Goal: Task Accomplishment & Management: Manage account settings

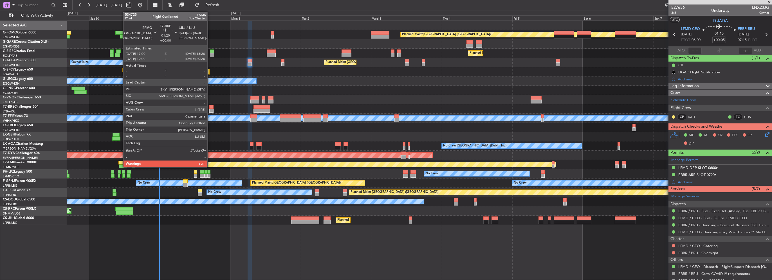
click at [210, 106] on div at bounding box center [211, 107] width 4 height 4
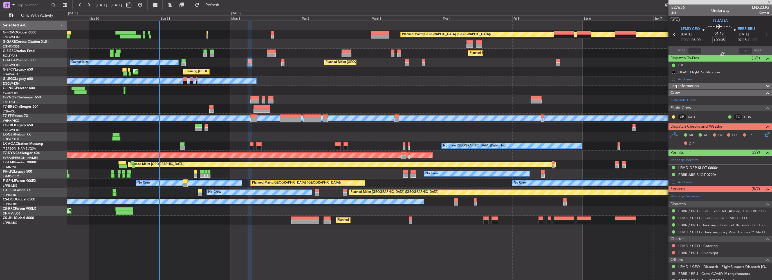
type input "0"
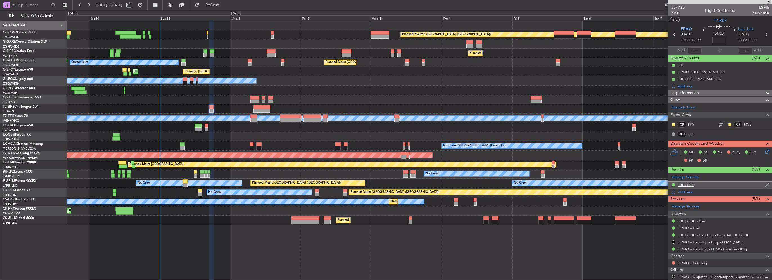
click at [695, 186] on div "LJLJ LDG" at bounding box center [721, 185] width 104 height 7
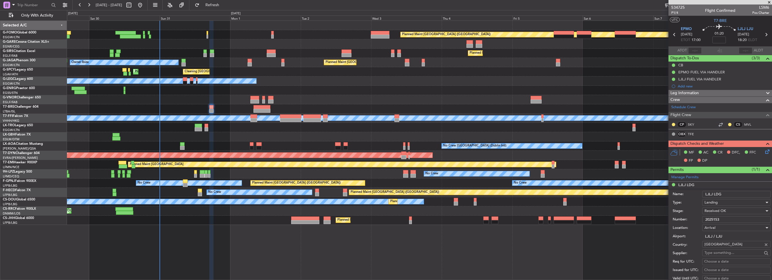
drag, startPoint x: 733, startPoint y: 220, endPoint x: 623, endPoint y: 216, distance: 109.5
click at [638, 218] on fb-app "[DATE] - [DATE] Refresh Quick Links Only With Activity Planned Maint [GEOGRAPHI…" at bounding box center [386, 142] width 772 height 276
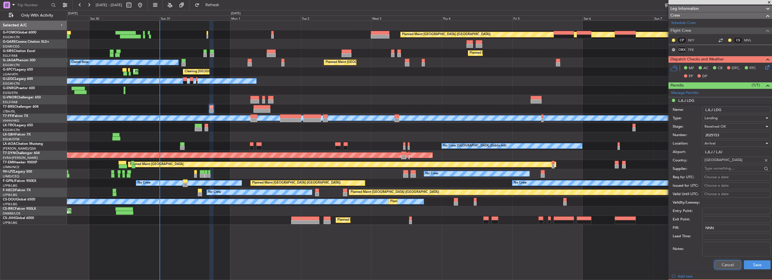
drag, startPoint x: 722, startPoint y: 263, endPoint x: 723, endPoint y: 260, distance: 3.1
click at [722, 263] on button "Cancel" at bounding box center [728, 265] width 27 height 9
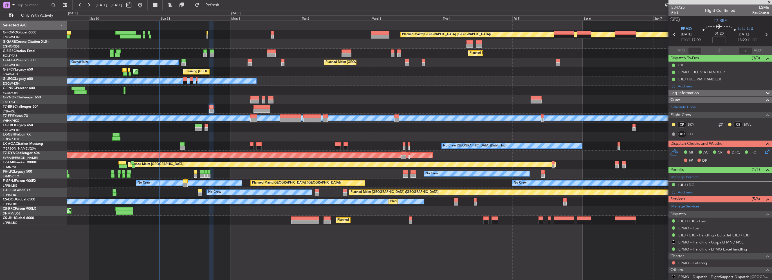
click at [704, 91] on div "Leg Information" at bounding box center [721, 93] width 104 height 6
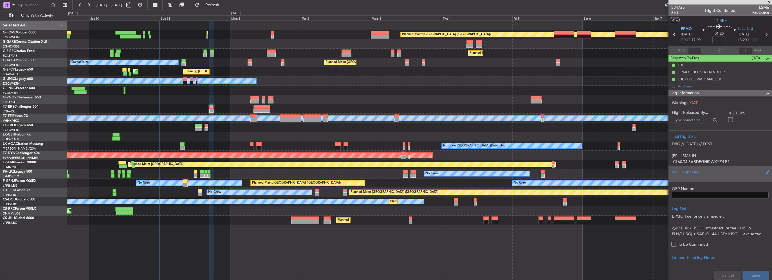
click at [692, 176] on div at bounding box center [720, 176] width 97 height 3
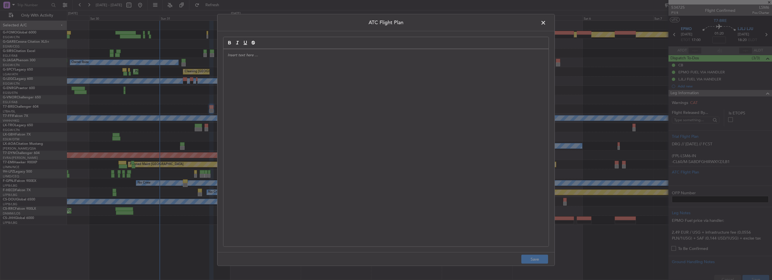
click at [285, 121] on div at bounding box center [385, 148] width 325 height 198
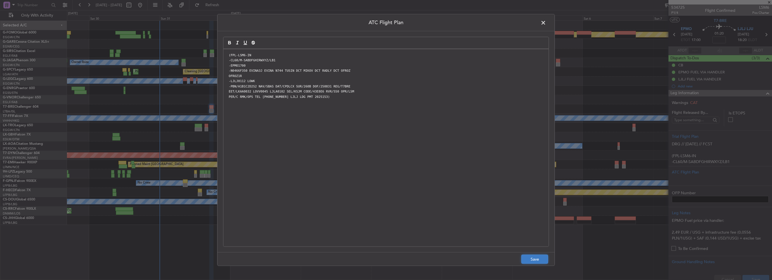
click at [543, 259] on button "Save" at bounding box center [535, 259] width 27 height 9
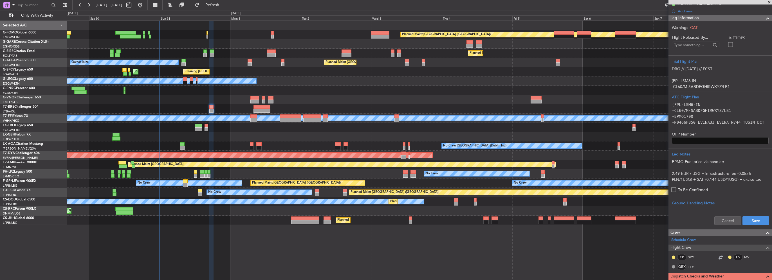
scroll to position [84, 0]
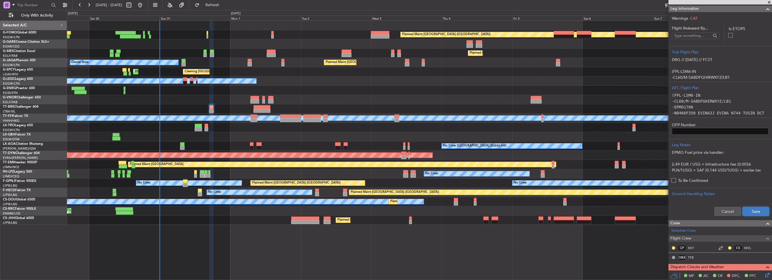
click at [757, 210] on button "Save" at bounding box center [756, 211] width 27 height 9
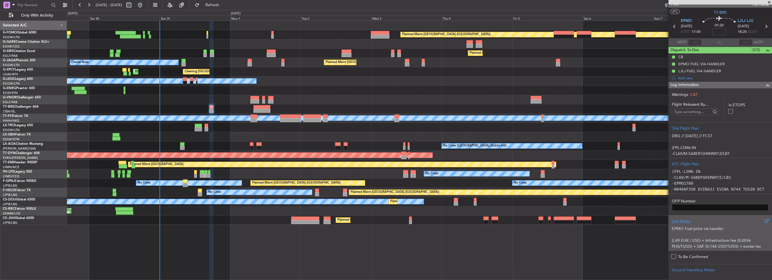
scroll to position [0, 0]
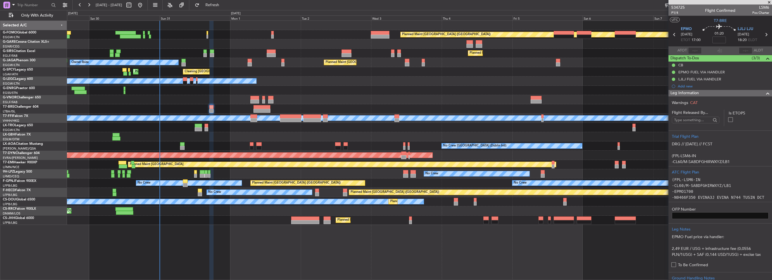
click at [765, 92] on span at bounding box center [768, 93] width 7 height 7
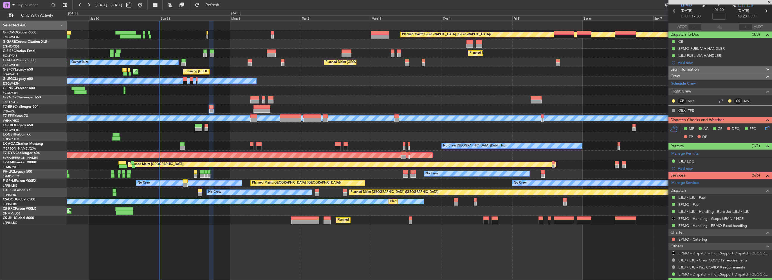
scroll to position [36, 0]
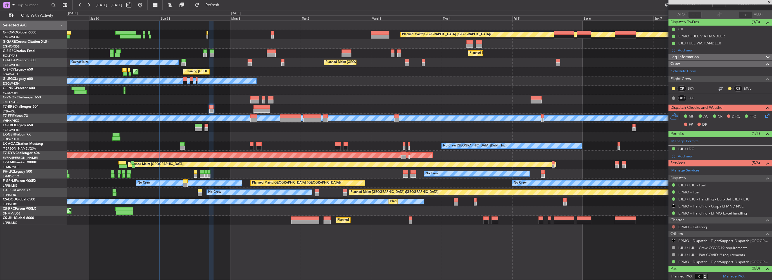
click at [673, 225] on button at bounding box center [673, 226] width 3 height 3
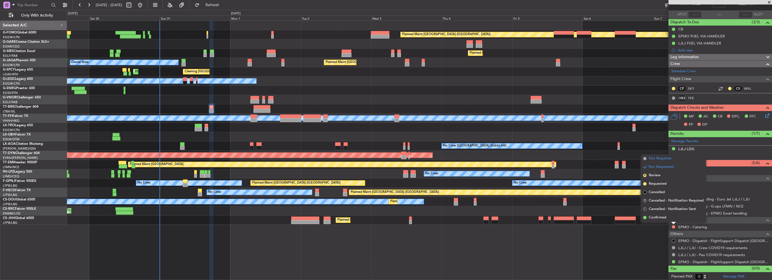
click at [664, 159] on span "Not Required" at bounding box center [660, 159] width 23 height 6
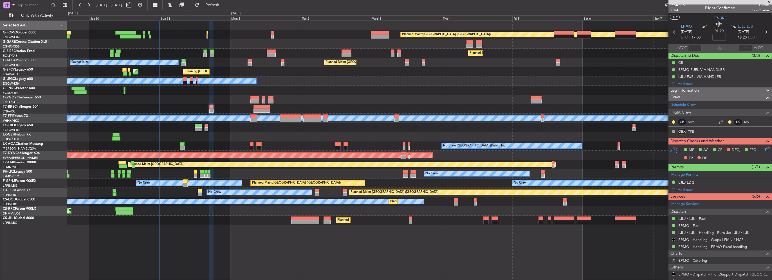
scroll to position [0, 0]
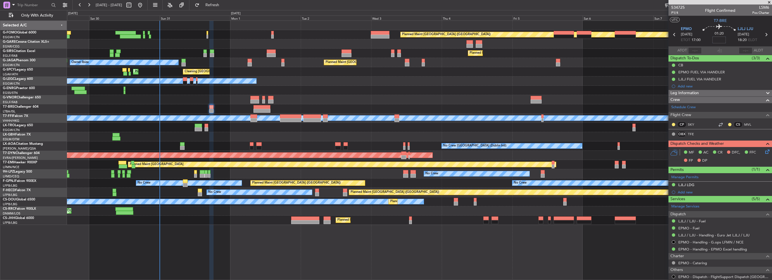
click at [722, 38] on input at bounding box center [720, 40] width 14 height 7
click at [764, 151] on icon at bounding box center [766, 151] width 5 height 5
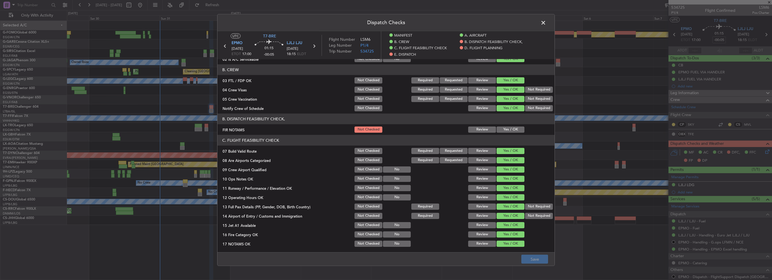
click at [508, 131] on button "Yes / OK" at bounding box center [511, 130] width 28 height 6
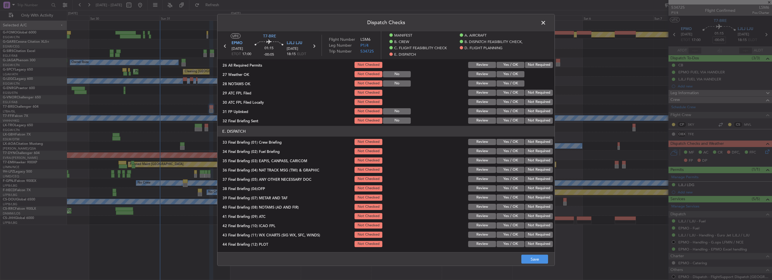
scroll to position [275, 0]
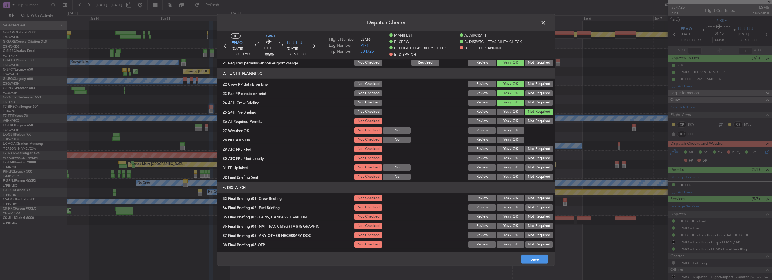
click at [508, 120] on button "Yes / OK" at bounding box center [511, 121] width 28 height 6
click at [508, 132] on button "Yes / OK" at bounding box center [511, 130] width 28 height 6
click at [510, 142] on button "Yes / OK" at bounding box center [511, 140] width 28 height 6
click at [511, 153] on section "D. FLIGHT PLANNING 22 Crew PP details on brief Not Checked Review Yes / OK Not …" at bounding box center [386, 124] width 337 height 113
drag, startPoint x: 512, startPoint y: 151, endPoint x: 514, endPoint y: 156, distance: 5.7
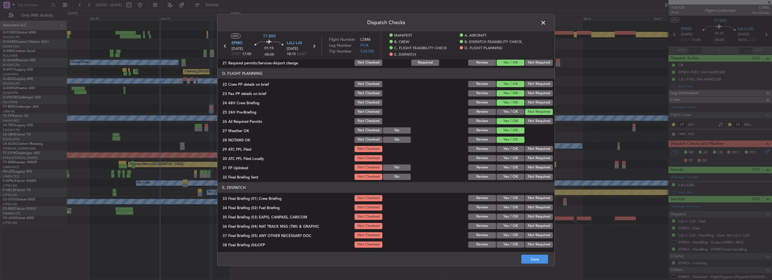
click at [512, 153] on div "Yes / OK" at bounding box center [510, 149] width 28 height 8
click at [511, 149] on button "Yes / OK" at bounding box center [511, 149] width 28 height 6
drag, startPoint x: 533, startPoint y: 159, endPoint x: 510, endPoint y: 165, distance: 24.3
click at [533, 159] on button "Not Required" at bounding box center [539, 158] width 28 height 6
click at [508, 166] on button "Yes / OK" at bounding box center [511, 168] width 28 height 6
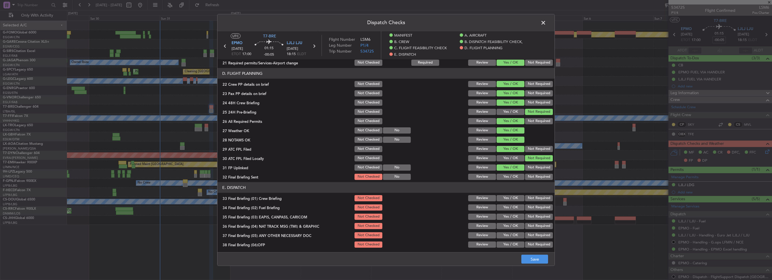
click at [520, 176] on button "Yes / OK" at bounding box center [511, 177] width 28 height 6
click at [525, 178] on button "Not Required" at bounding box center [539, 177] width 28 height 6
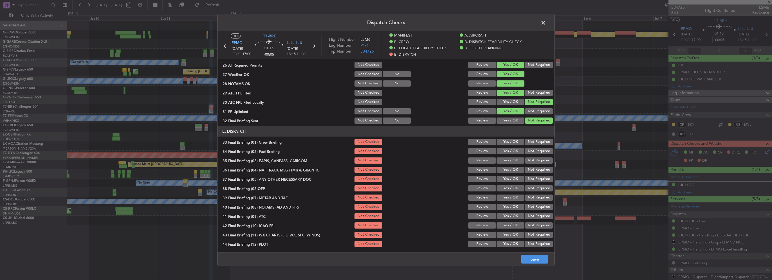
click at [513, 142] on button "Yes / OK" at bounding box center [511, 142] width 28 height 6
click at [513, 151] on button "Yes / OK" at bounding box center [511, 151] width 28 height 6
click at [530, 164] on div "Not Required" at bounding box center [538, 161] width 28 height 8
click at [530, 169] on button "Not Required" at bounding box center [539, 170] width 28 height 6
click at [529, 162] on button "Not Required" at bounding box center [539, 161] width 28 height 6
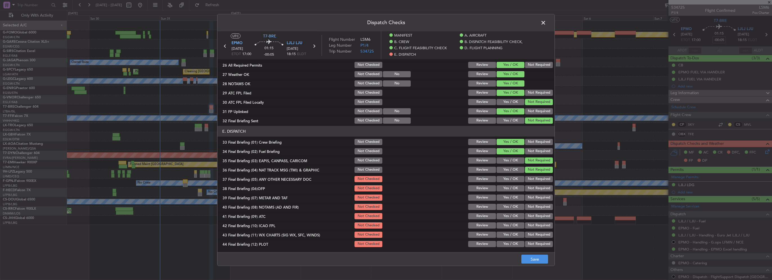
click at [510, 177] on button "Yes / OK" at bounding box center [511, 179] width 28 height 6
click at [512, 185] on button "Yes / OK" at bounding box center [511, 188] width 28 height 6
click at [514, 196] on button "Yes / OK" at bounding box center [511, 198] width 28 height 6
drag, startPoint x: 514, startPoint y: 206, endPoint x: 514, endPoint y: 211, distance: 5.6
click at [514, 206] on button "Yes / OK" at bounding box center [511, 207] width 28 height 6
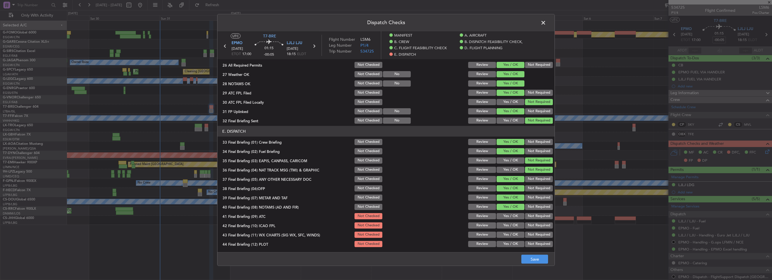
drag, startPoint x: 514, startPoint y: 211, endPoint x: 514, endPoint y: 222, distance: 10.4
click at [514, 212] on section "E. DISPATCH 33 Final Briefing (01) Crew Briefing Not Checked Review Yes / OK No…" at bounding box center [386, 187] width 337 height 122
click at [514, 223] on button "Yes / OK" at bounding box center [511, 226] width 28 height 6
click at [513, 216] on button "Yes / OK" at bounding box center [511, 216] width 28 height 6
click at [514, 232] on button "Yes / OK" at bounding box center [511, 235] width 28 height 6
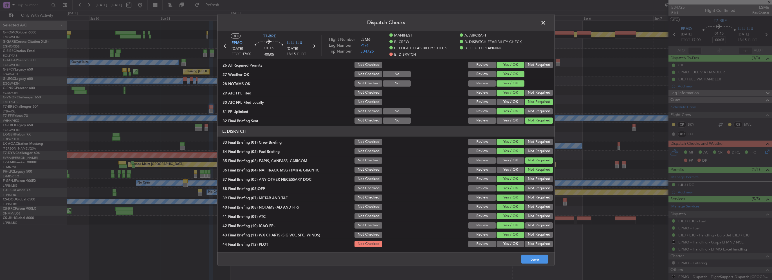
click at [512, 245] on button "Yes / OK" at bounding box center [511, 244] width 28 height 6
click at [541, 260] on button "Save" at bounding box center [535, 259] width 27 height 9
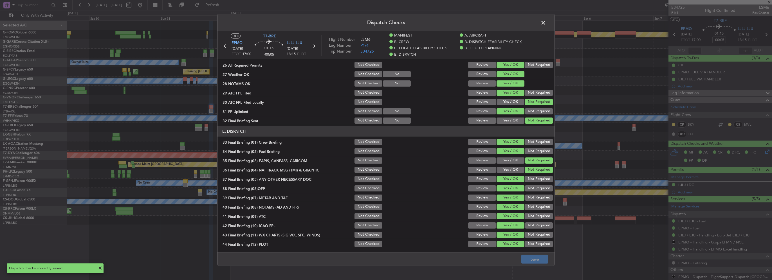
click at [546, 23] on span at bounding box center [546, 24] width 0 height 11
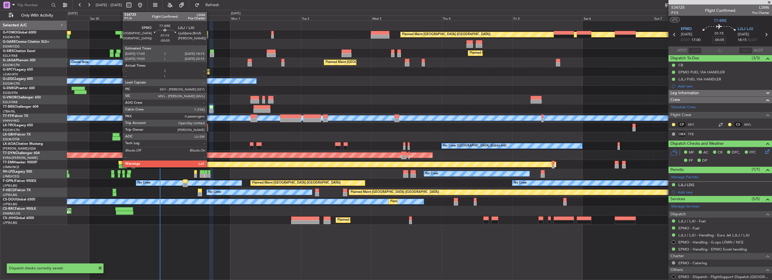
click at [209, 109] on div at bounding box center [211, 111] width 4 height 4
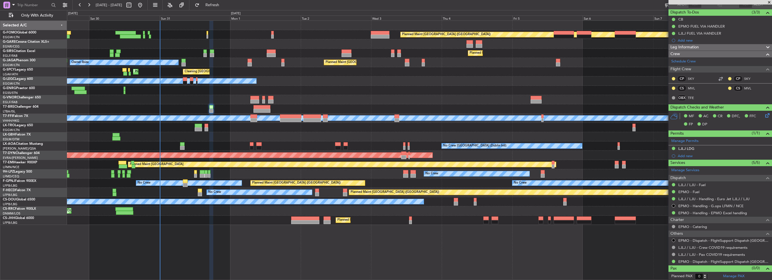
scroll to position [0, 0]
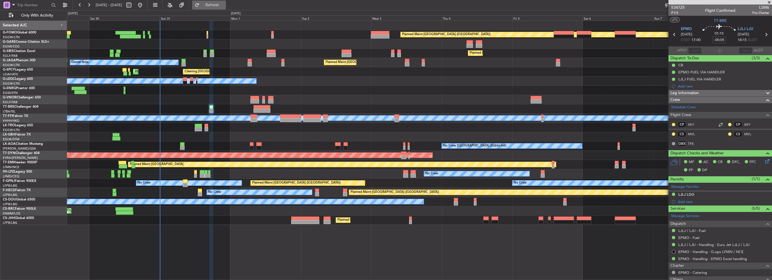
drag, startPoint x: 227, startPoint y: 0, endPoint x: 226, endPoint y: 3, distance: 3.5
click at [227, 0] on fb-refresh-button "Refresh" at bounding box center [208, 5] width 39 height 10
drag, startPoint x: 232, startPoint y: 3, endPoint x: 227, endPoint y: 11, distance: 9.8
click at [224, 4] on span "Refresh" at bounding box center [213, 5] width 24 height 4
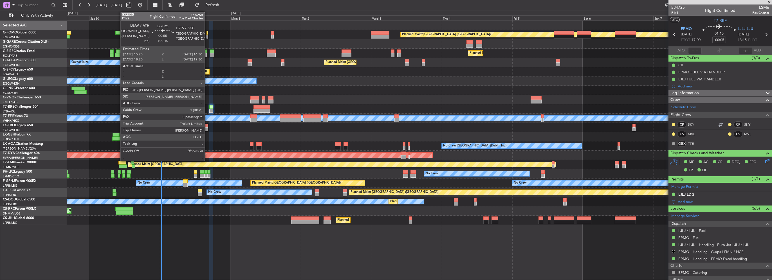
click at [207, 129] on div at bounding box center [207, 129] width 4 height 4
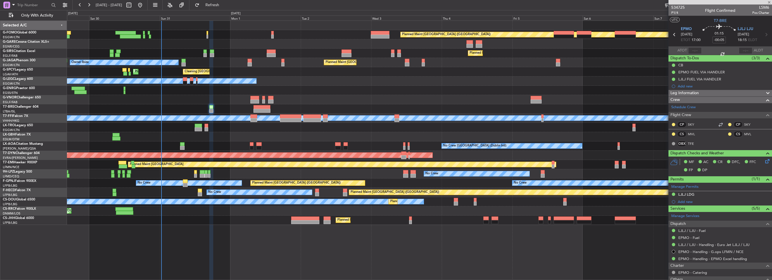
type input "+00:10"
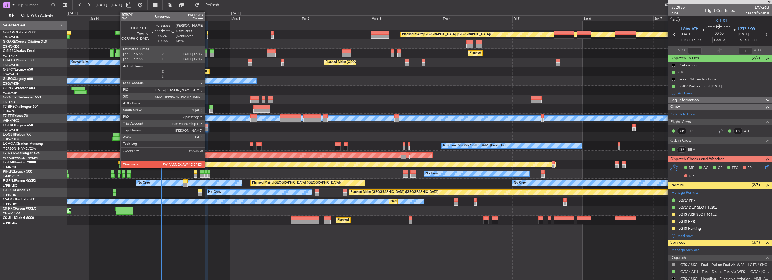
click at [207, 33] on div at bounding box center [208, 33] width 2 height 4
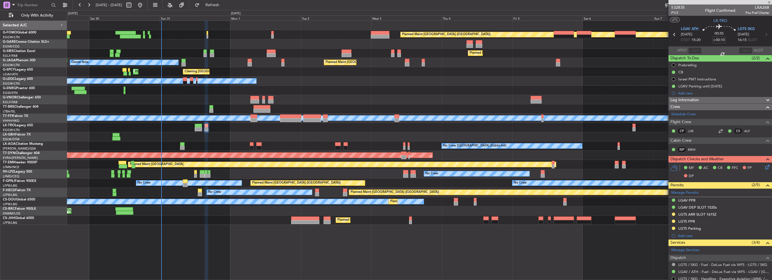
type input "2"
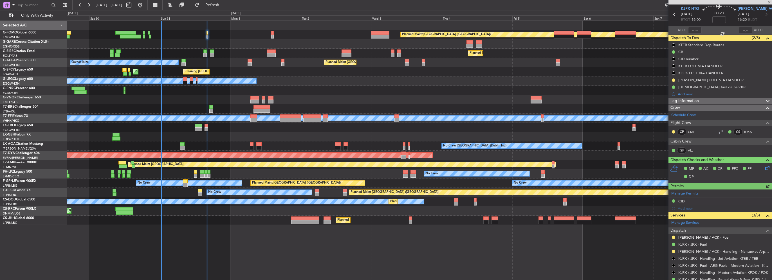
scroll to position [56, 0]
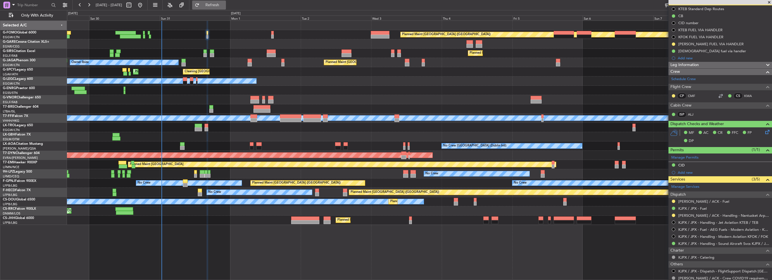
click at [224, 5] on span "Refresh" at bounding box center [213, 5] width 24 height 4
click at [222, 5] on span "Refresh" at bounding box center [213, 5] width 24 height 4
click at [224, 4] on span "Refresh" at bounding box center [213, 5] width 24 height 4
click at [220, 5] on span "Refresh" at bounding box center [213, 5] width 24 height 4
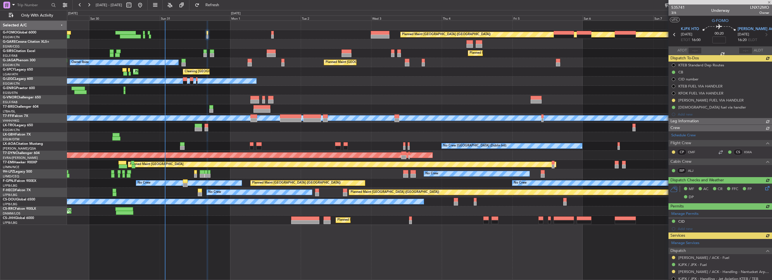
scroll to position [56, 0]
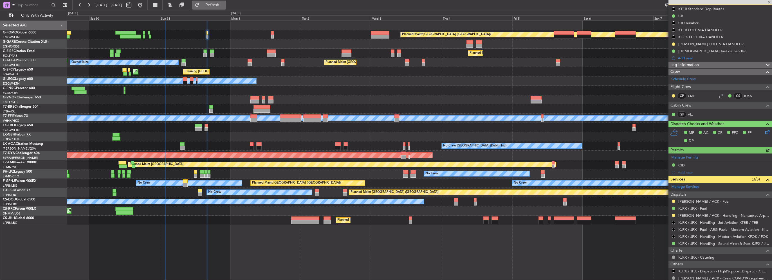
click at [224, 3] on span "Refresh" at bounding box center [213, 5] width 24 height 4
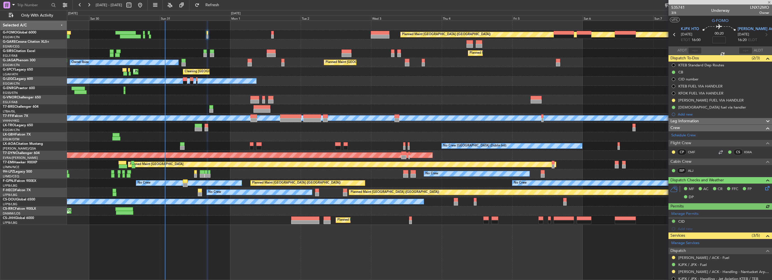
click at [769, 1] on div at bounding box center [721, 2] width 104 height 5
click at [769, 2] on span at bounding box center [770, 2] width 6 height 5
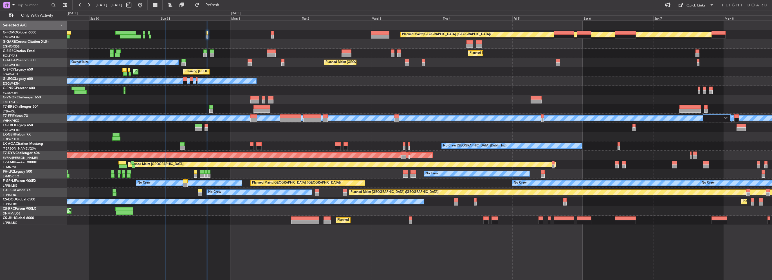
type input "0"
click at [224, 3] on span "Refresh" at bounding box center [213, 5] width 24 height 4
click at [226, 5] on button "Refresh" at bounding box center [209, 5] width 34 height 9
click at [224, 6] on span "Refresh" at bounding box center [213, 5] width 24 height 4
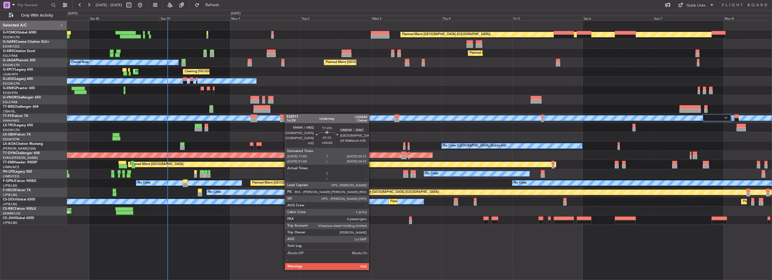
click at [288, 114] on div "Planned Maint Hong Kong (Hong Kong Intl) MEL Hong Kong (Hong Kong Intl) Planned…" at bounding box center [419, 118] width 705 height 9
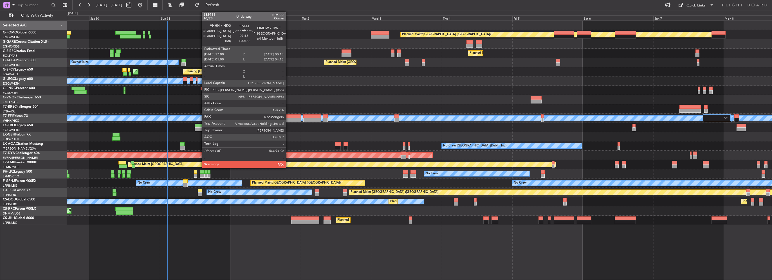
click at [288, 115] on div at bounding box center [290, 117] width 21 height 4
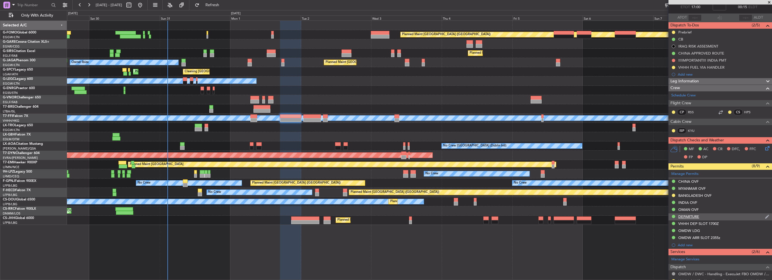
scroll to position [56, 0]
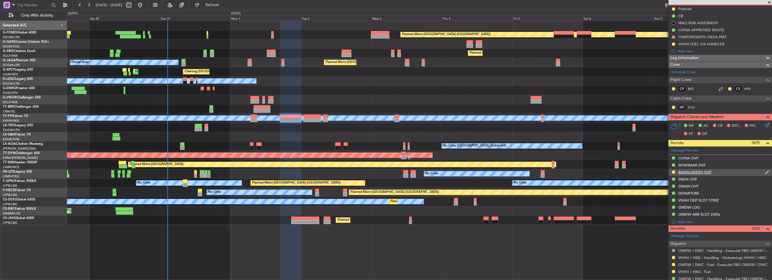
click at [704, 172] on div "BANGLADESH OVF" at bounding box center [695, 172] width 33 height 5
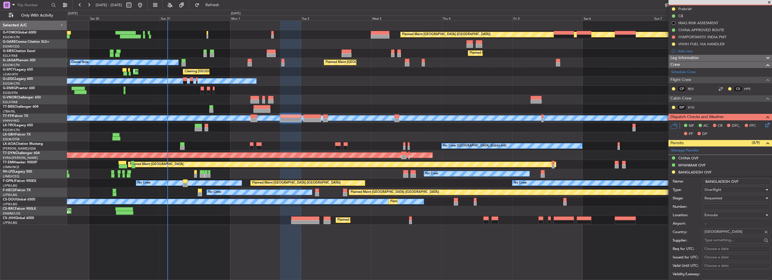
click at [724, 206] on input "Number:" at bounding box center [737, 207] width 68 height 7
paste input "CAAB PERMIT NOBD9667,31-AUG-2025"
type input "CAAB PERMIT NOBD9667,31-AUG-2025"
click at [720, 199] on span "Requested" at bounding box center [714, 198] width 18 height 5
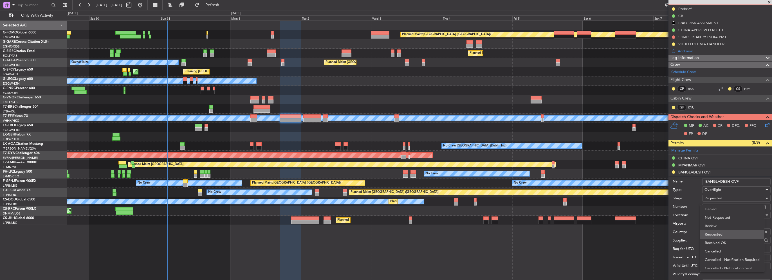
scroll to position [2, 0]
click at [727, 241] on span "Received OK" at bounding box center [734, 241] width 59 height 8
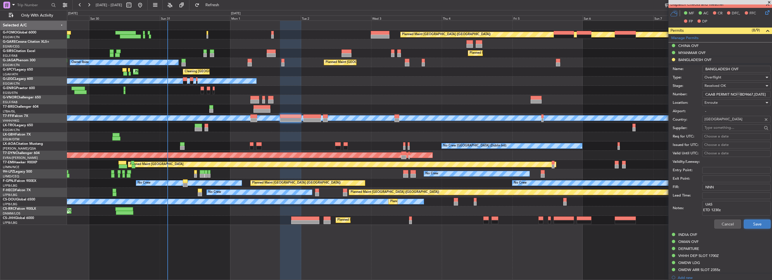
click at [759, 223] on button "Save" at bounding box center [757, 224] width 27 height 9
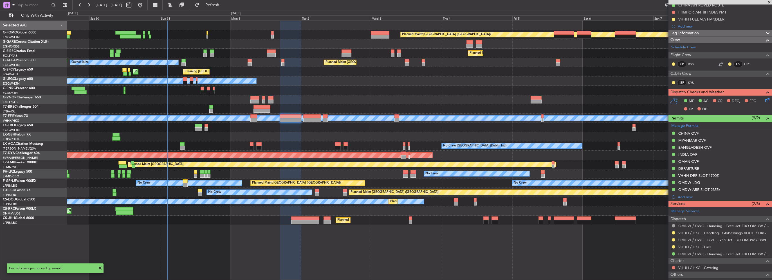
scroll to position [53, 0]
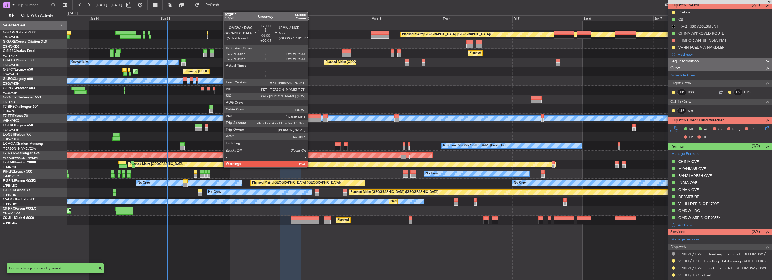
click at [310, 117] on div at bounding box center [312, 117] width 18 height 4
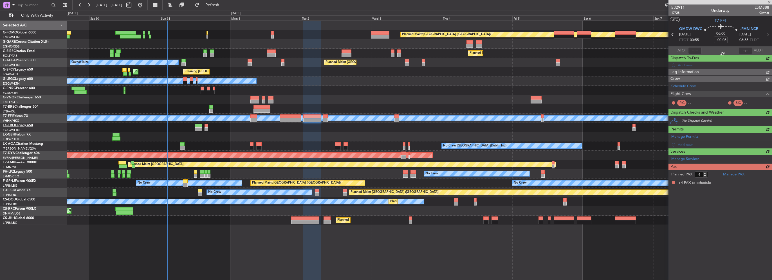
scroll to position [0, 0]
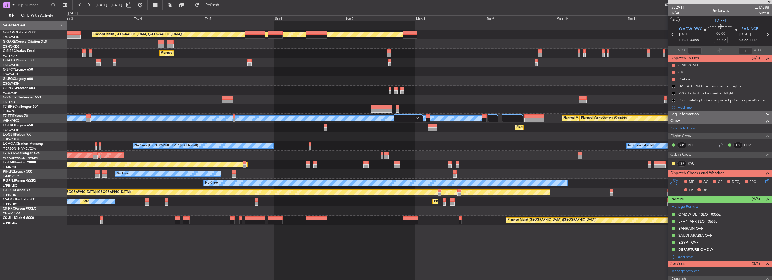
click at [299, 126] on div "Planned Maint Dusseldorf" at bounding box center [419, 127] width 705 height 9
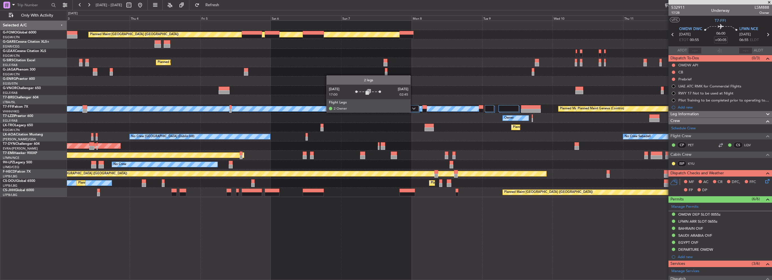
click at [415, 106] on div at bounding box center [405, 108] width 28 height 7
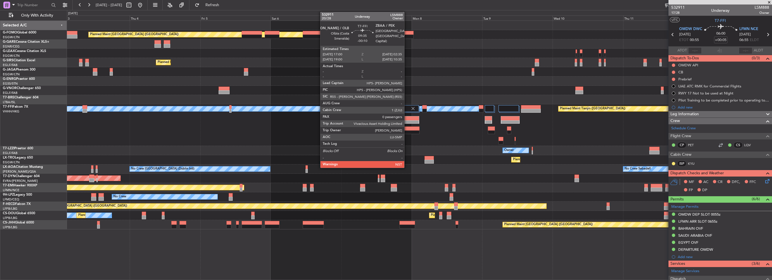
click at [407, 119] on div at bounding box center [405, 119] width 28 height 4
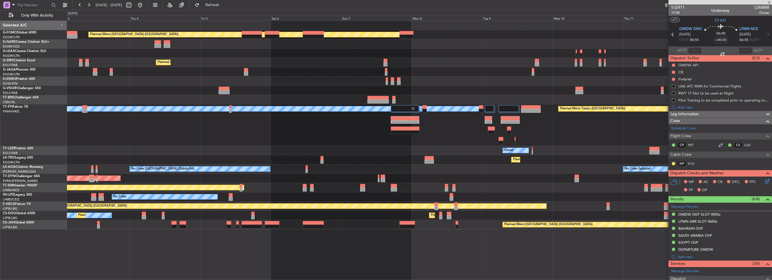
type input "-00:10"
type input "0"
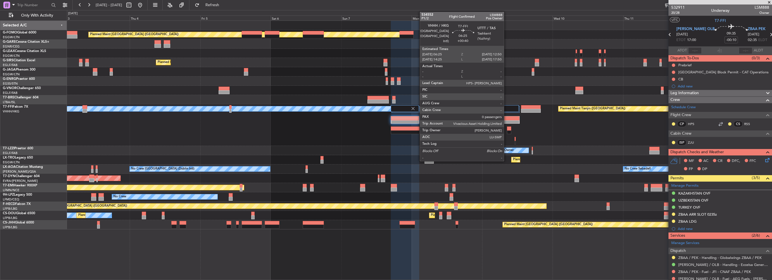
click at [507, 119] on div at bounding box center [510, 119] width 18 height 4
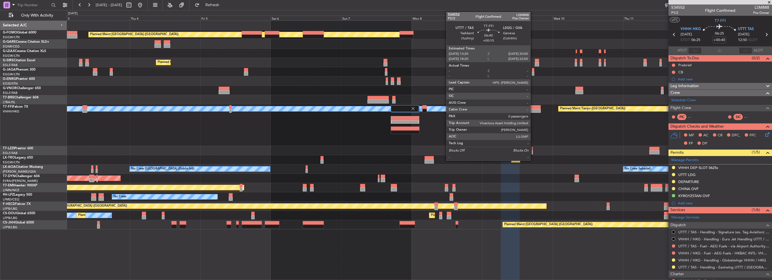
click at [533, 109] on div at bounding box center [531, 111] width 20 height 4
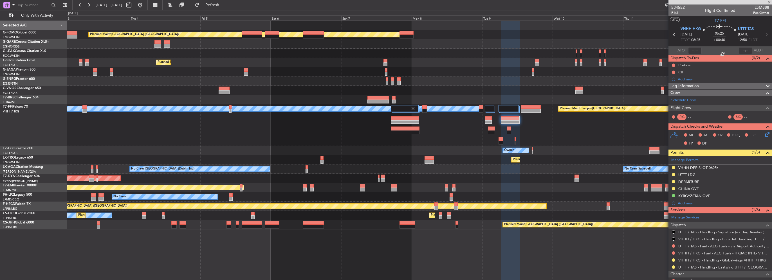
type input "+00:15"
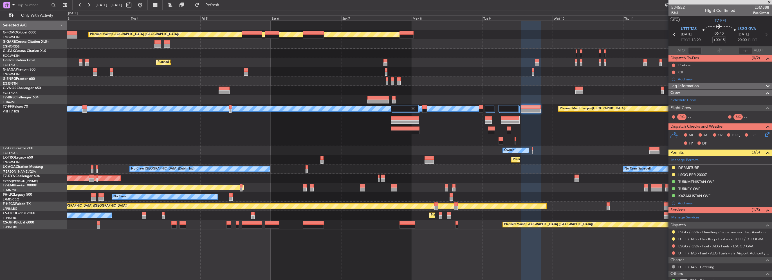
click at [613, 102] on div at bounding box center [419, 99] width 705 height 9
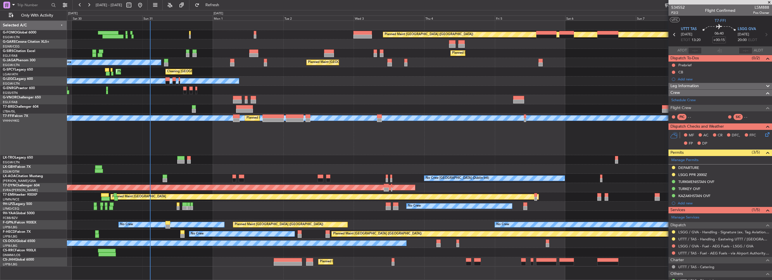
click at [314, 87] on div at bounding box center [419, 90] width 705 height 9
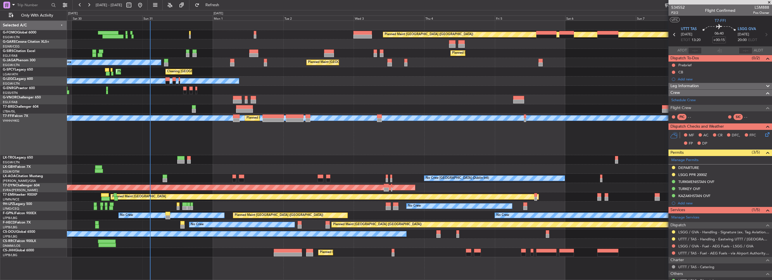
click at [5, 96] on div "Planned Maint London (Luton) Planned Maint London (Farnborough) Planned Maint L…" at bounding box center [386, 145] width 772 height 270
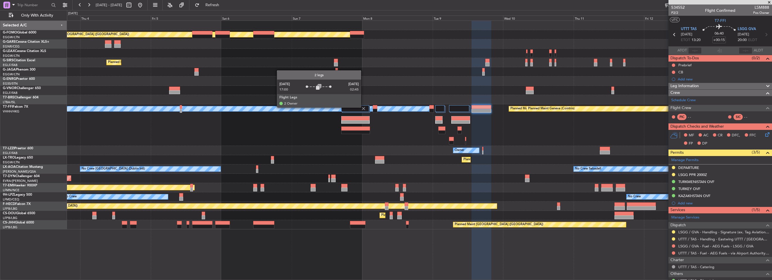
click at [362, 109] on img at bounding box center [363, 108] width 5 height 5
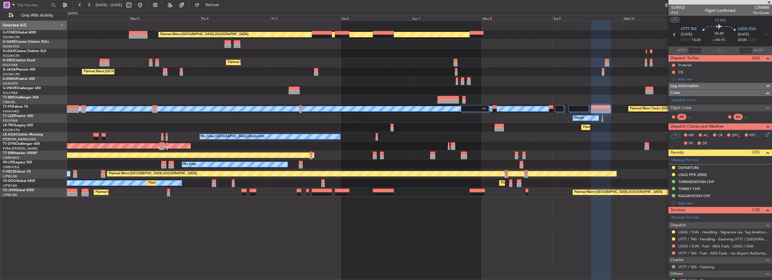
click at [578, 96] on div "Planned Maint London (Luton) Owner Planned Maint London (Farnborough) Planned M…" at bounding box center [419, 109] width 705 height 176
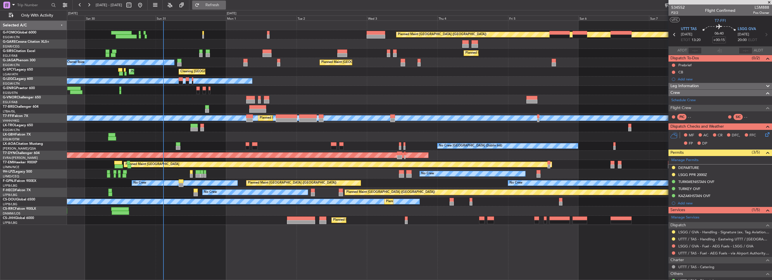
click at [224, 5] on span "Refresh" at bounding box center [213, 5] width 24 height 4
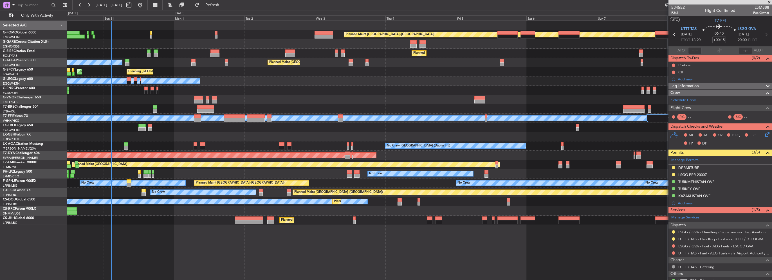
click at [276, 84] on div "Owner Owner" at bounding box center [419, 81] width 705 height 9
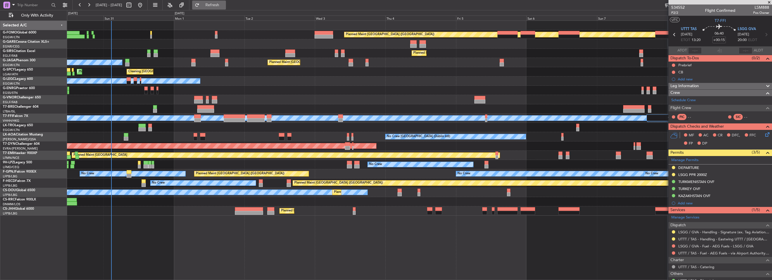
click at [224, 6] on span "Refresh" at bounding box center [213, 5] width 24 height 4
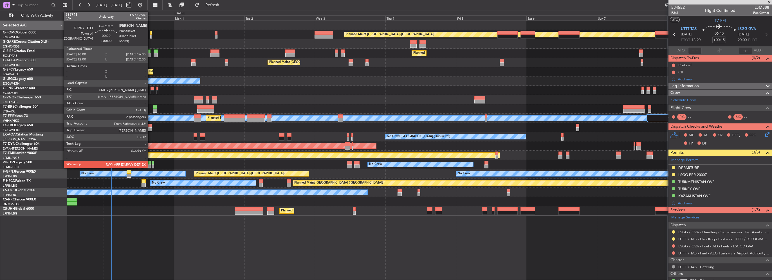
click at [151, 34] on div at bounding box center [151, 33] width 2 height 4
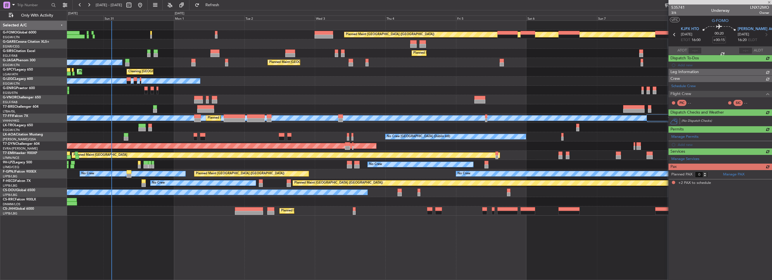
type input "2"
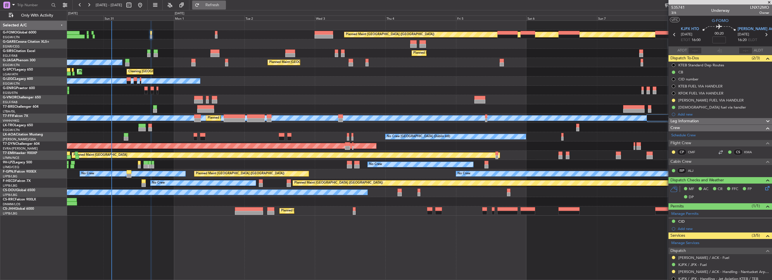
click at [223, 7] on span "Refresh" at bounding box center [213, 5] width 24 height 4
drag, startPoint x: 227, startPoint y: 2, endPoint x: 229, endPoint y: 5, distance: 3.1
click at [226, 1] on button "Refresh" at bounding box center [209, 5] width 34 height 9
click at [222, 5] on span "Refresh" at bounding box center [213, 5] width 24 height 4
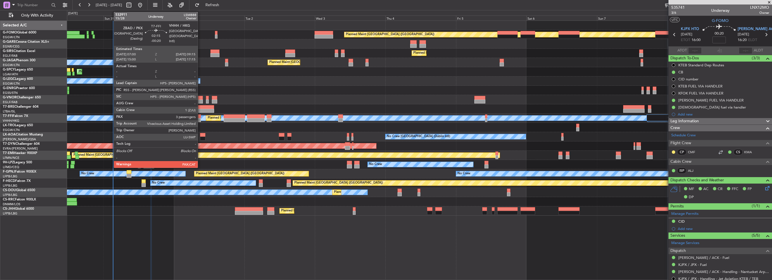
click at [200, 117] on div at bounding box center [197, 117] width 7 height 4
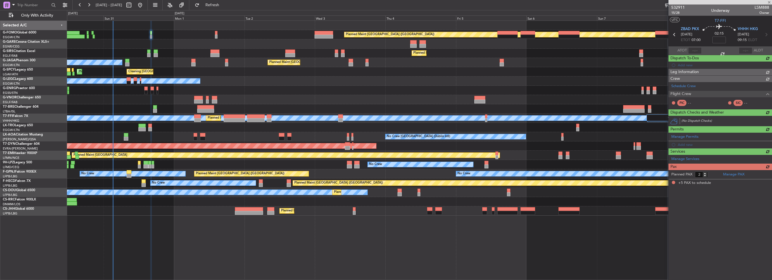
type input "-00:20"
type input "5"
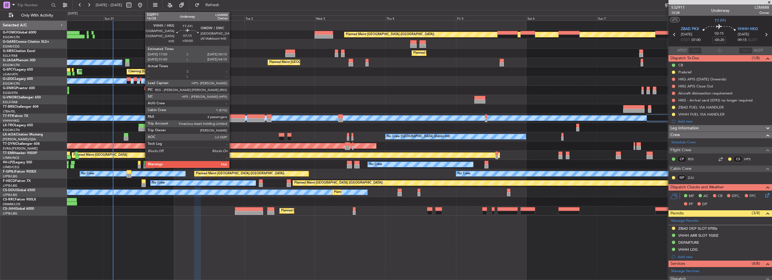
click at [232, 115] on div at bounding box center [234, 117] width 21 height 4
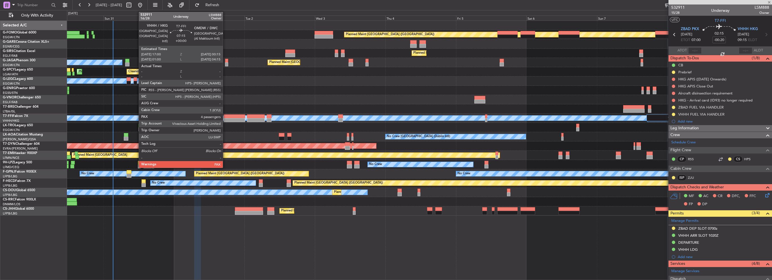
type input "4"
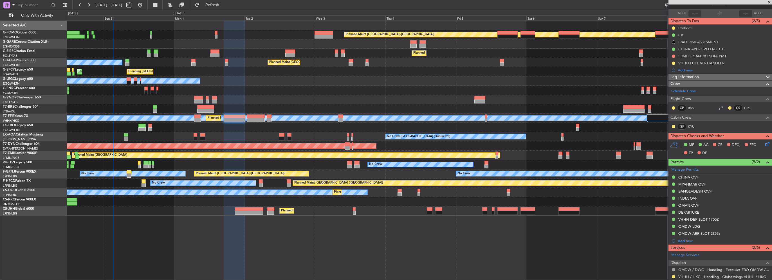
scroll to position [28, 0]
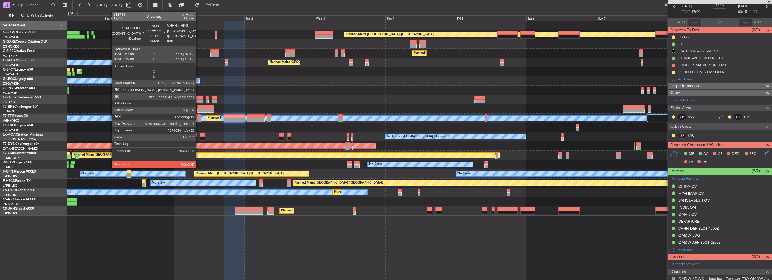
click at [198, 116] on div at bounding box center [197, 117] width 7 height 4
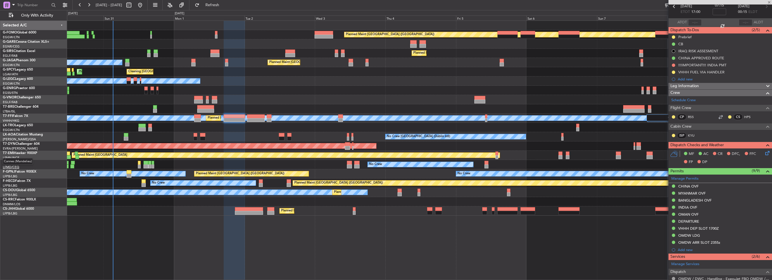
type input "-00:20"
type input "5"
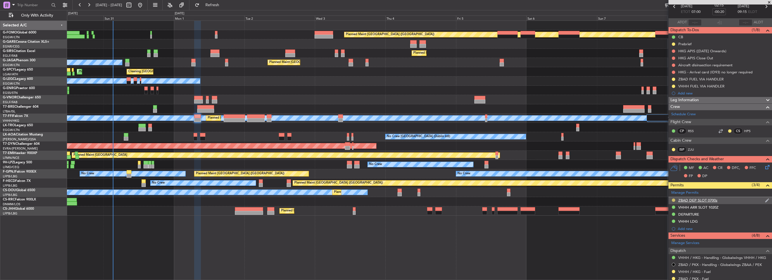
click at [674, 199] on button at bounding box center [673, 200] width 3 height 3
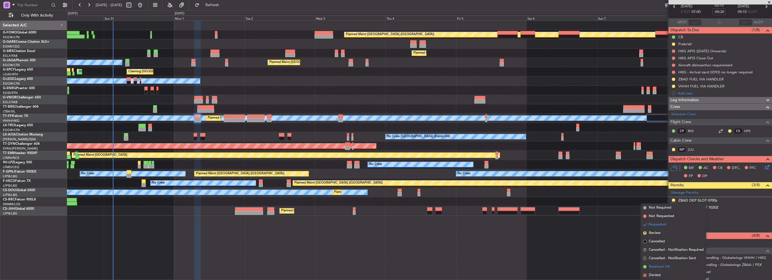
click at [659, 269] on span "Received OK" at bounding box center [659, 267] width 21 height 6
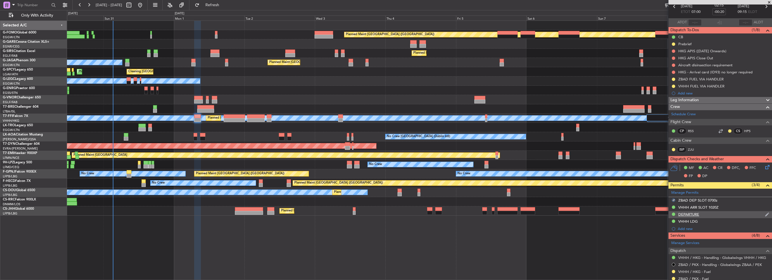
click at [693, 215] on div "DEPARTURE" at bounding box center [689, 214] width 21 height 5
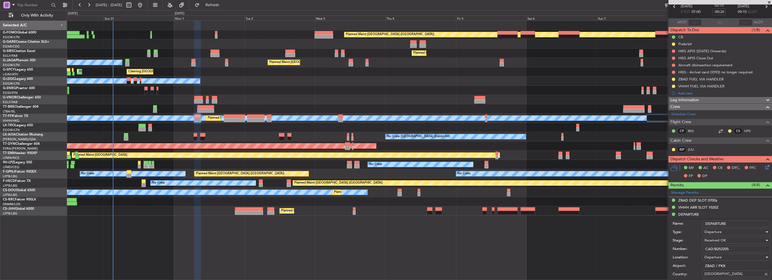
click at [698, 99] on span "Leg Information" at bounding box center [685, 100] width 28 height 6
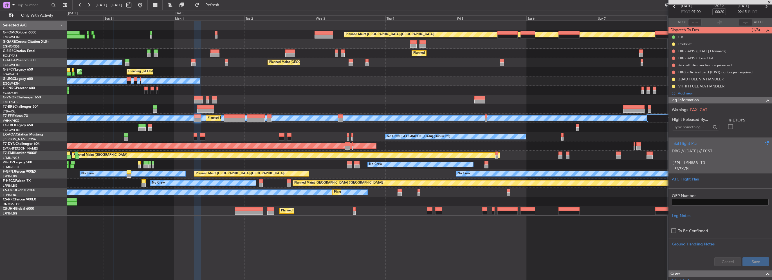
click at [688, 148] on p "DRG // [DATE] // FCST" at bounding box center [720, 151] width 97 height 6
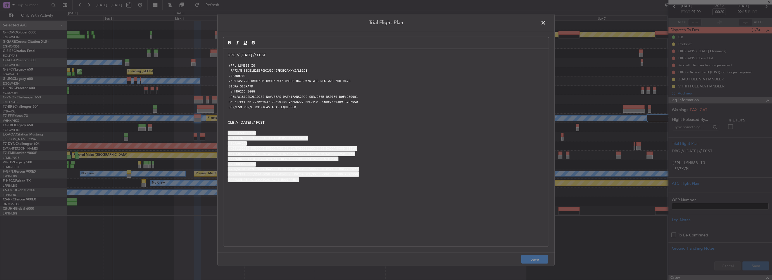
click at [225, 54] on div "DRG // 30AUG // FCST (FPL-LSM888-IG -FA7X/M-SBDE1E2E3FGHIJ3J4J7M3P2RWXYZ/LB1D1 …" at bounding box center [385, 148] width 325 height 198
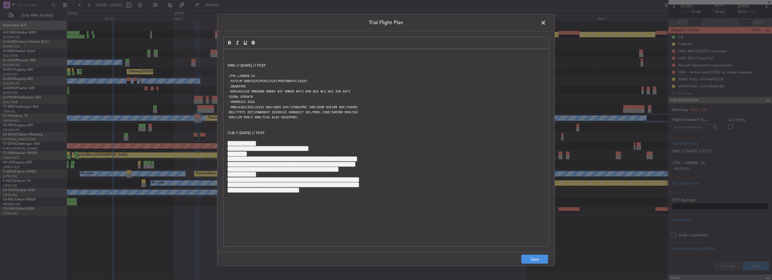
click at [225, 54] on div "DRG // 30AUG // FCST (FPL-LSM888-IG -FA7X/M-SBDE1E2E3FGHIJ3J4J7M3P2RWXYZ/LB1D1 …" at bounding box center [385, 148] width 325 height 198
drag, startPoint x: 538, startPoint y: 255, endPoint x: 639, endPoint y: 267, distance: 101.5
click at [538, 255] on button "Save" at bounding box center [535, 259] width 27 height 9
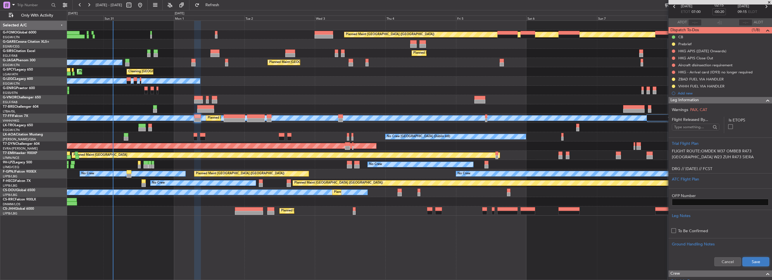
click at [750, 261] on button "Save" at bounding box center [756, 262] width 27 height 9
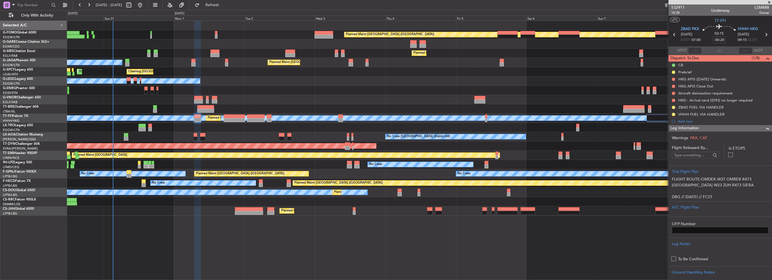
drag, startPoint x: 761, startPoint y: 128, endPoint x: 721, endPoint y: 134, distance: 40.4
click at [765, 128] on span at bounding box center [768, 128] width 7 height 7
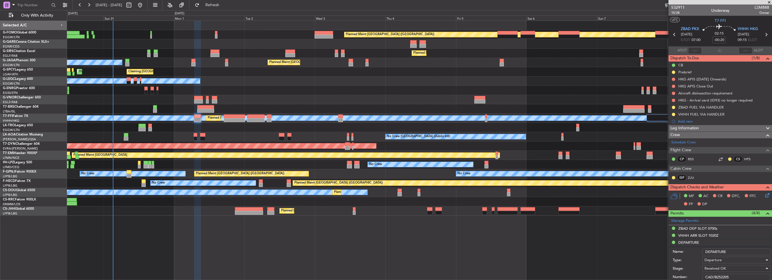
scroll to position [141, 0]
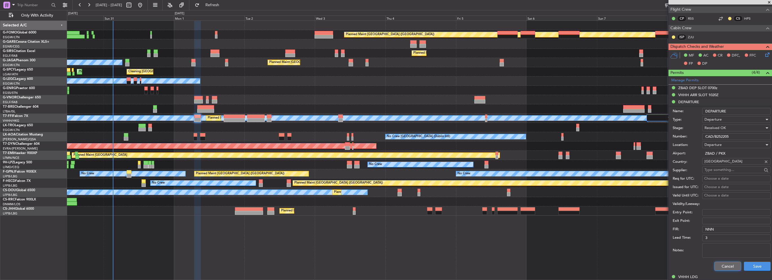
click at [730, 267] on button "Cancel" at bounding box center [728, 266] width 27 height 9
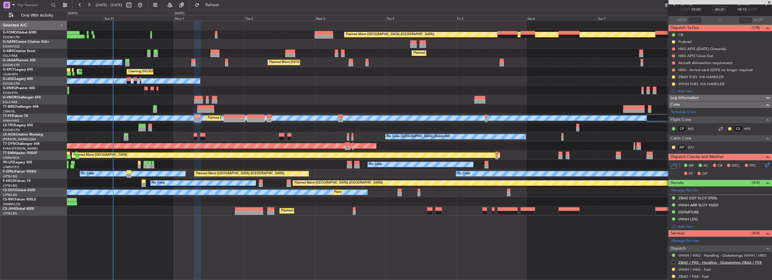
scroll to position [56, 0]
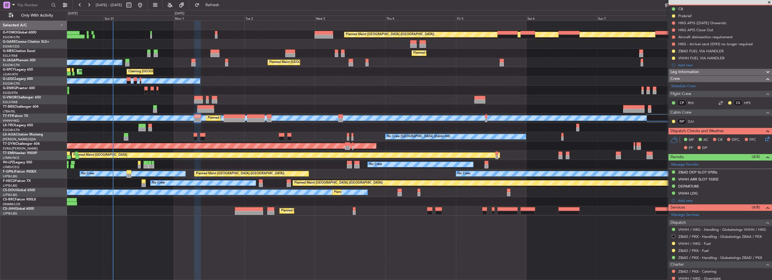
click at [673, 242] on button at bounding box center [673, 243] width 3 height 3
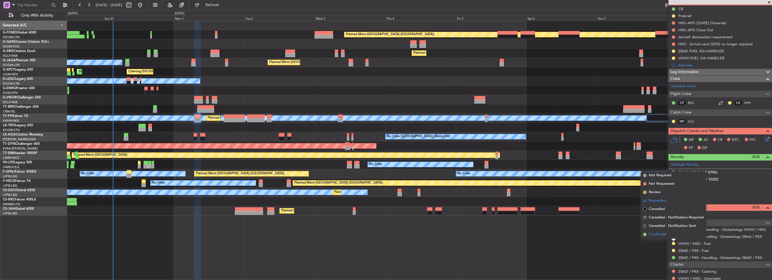
click at [659, 233] on span "Confirmed" at bounding box center [657, 235] width 17 height 6
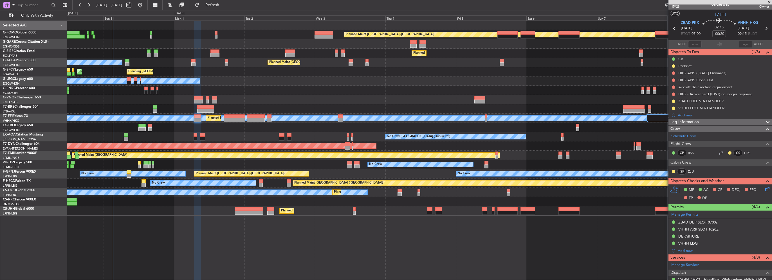
scroll to position [0, 0]
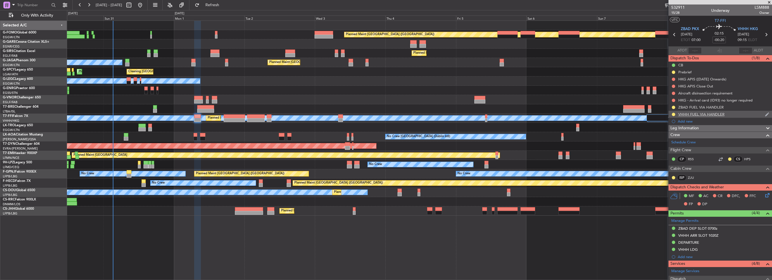
click at [690, 112] on div "VHHH FUEL VIA HANDLER" at bounding box center [702, 114] width 46 height 5
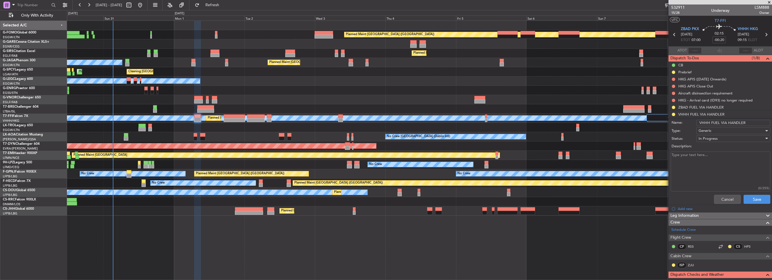
click at [705, 164] on textarea "Description:" at bounding box center [721, 172] width 100 height 40
paste textarea "HKD32.65/USD4.30 per USG (International) HKD57.29/USD7.54 per USG (Domestic)"
type textarea "HKD32.65/USD4.30 per USG (International) HKD57.29/USD7.54 per USG (Domestic)"
click at [705, 131] on span "Generic" at bounding box center [705, 130] width 13 height 5
click at [705, 132] on div at bounding box center [386, 140] width 772 height 280
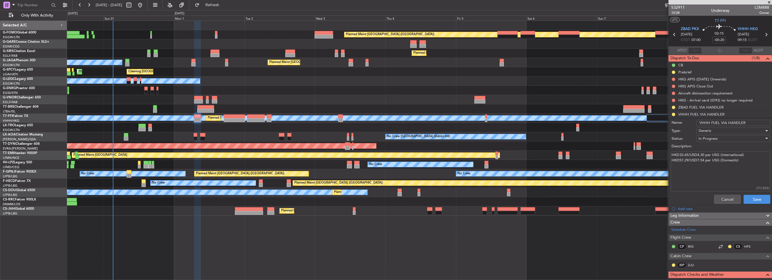
click at [710, 139] on span "In Progress" at bounding box center [708, 138] width 19 height 5
click at [713, 168] on span "Completed" at bounding box center [731, 166] width 66 height 8
click at [746, 198] on button "Save" at bounding box center [757, 199] width 27 height 9
